Goal: Information Seeking & Learning: Learn about a topic

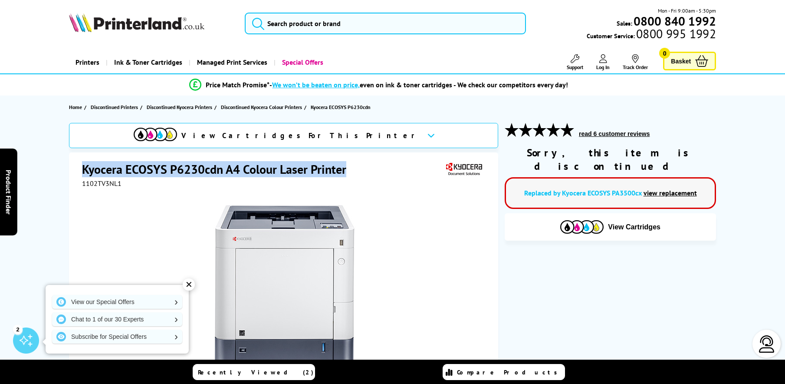
drag, startPoint x: 83, startPoint y: 167, endPoint x: 346, endPoint y: 159, distance: 263.1
click at [346, 159] on div "Kyocera ECOSYS P6230cdn A4 Colour Laser Printer 1102TV3NL1 Watch video Add to C…" at bounding box center [283, 339] width 429 height 374
copy h1 "Kyocera ECOSYS P6230cdn A4 Colour Laser Printer"
